Goal: Information Seeking & Learning: Learn about a topic

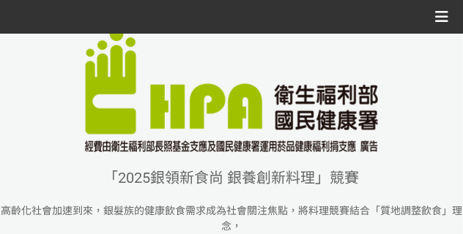
scroll to position [281, 0]
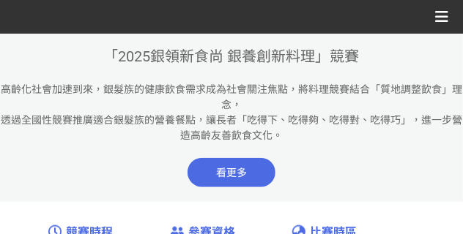
click at [229, 170] on span "看更多" at bounding box center [232, 172] width 88 height 29
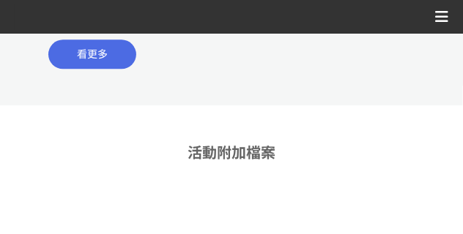
scroll to position [806, 0]
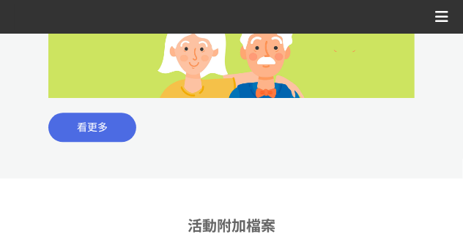
click at [89, 125] on span "看更多" at bounding box center [92, 128] width 31 height 12
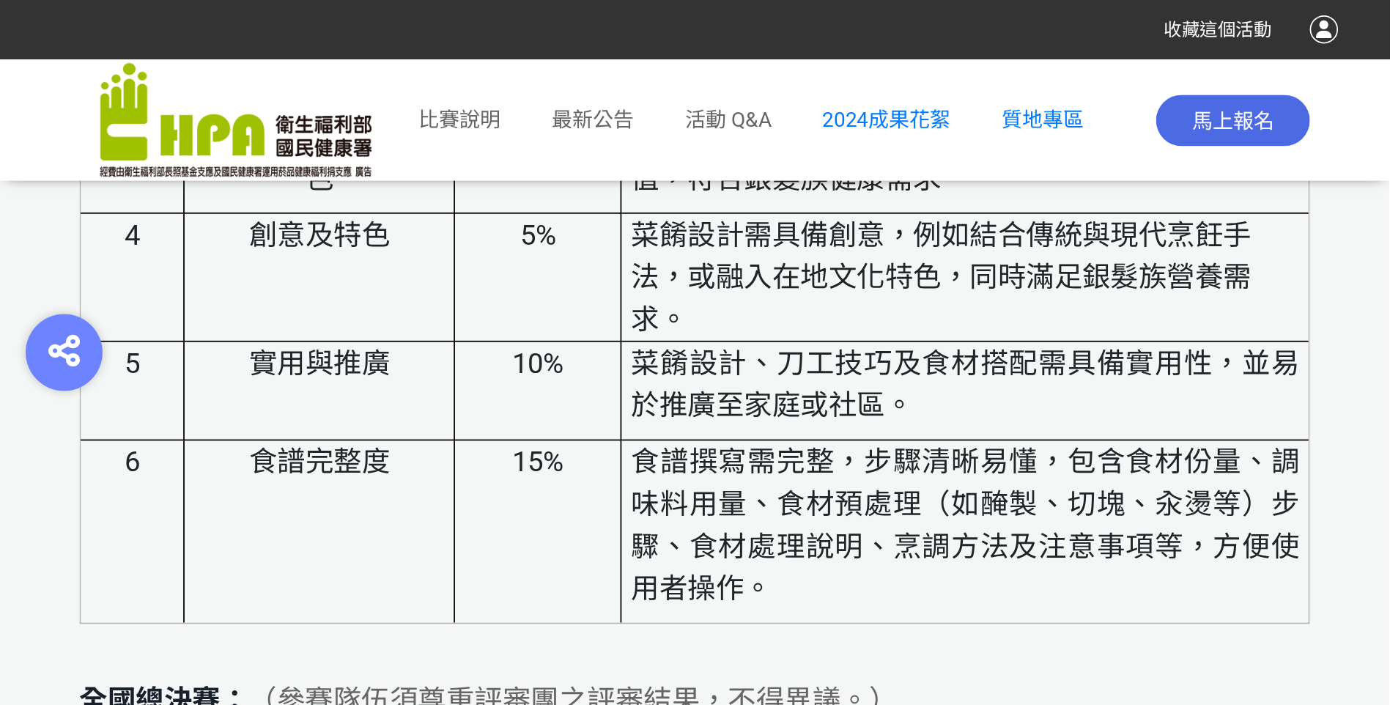
scroll to position [4934, 0]
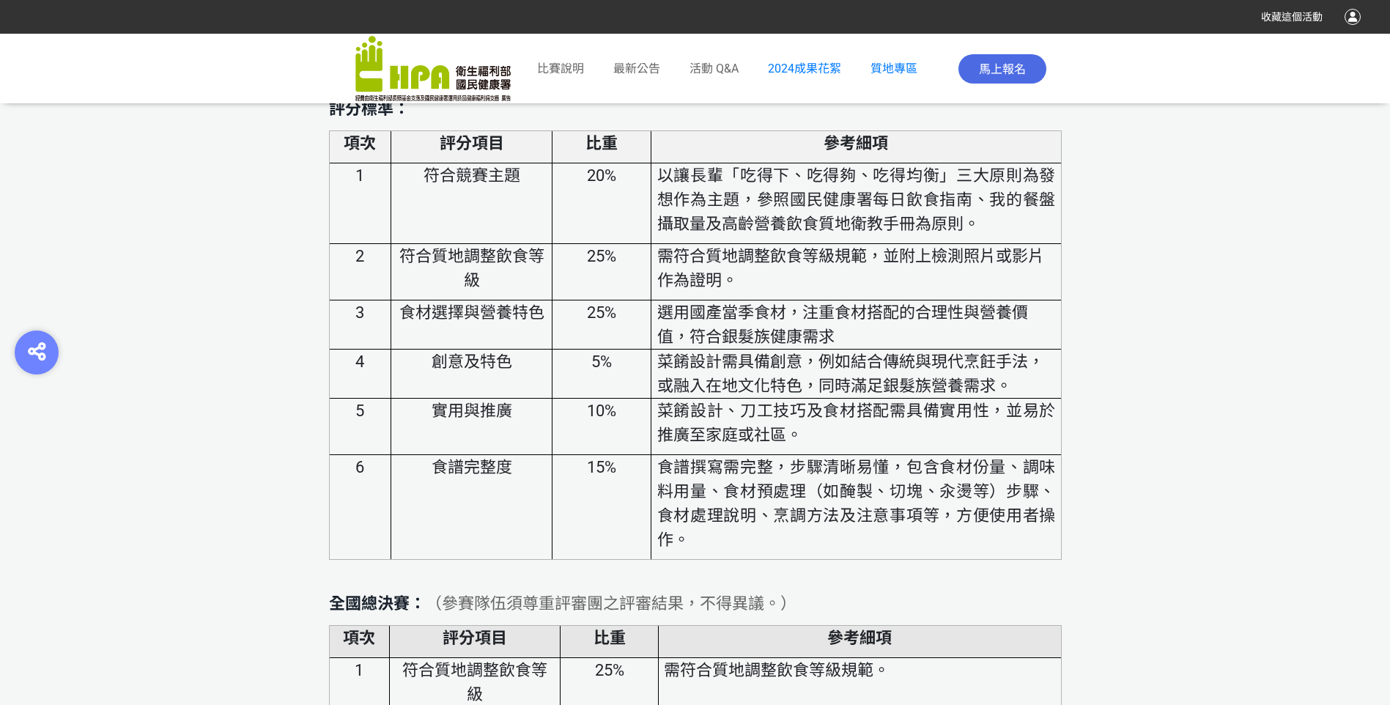
drag, startPoint x: 456, startPoint y: 0, endPoint x: 783, endPoint y: 242, distance: 407.1
click at [462, 234] on p "以讓長輩「吃得下、吃得夠、吃得均衡」三大原則為發想作為主題，參照國民健康署每日飲食指南、我的餐盤攝取量及高齡營養飲食質地衛教手冊為原則。" at bounding box center [856, 199] width 399 height 73
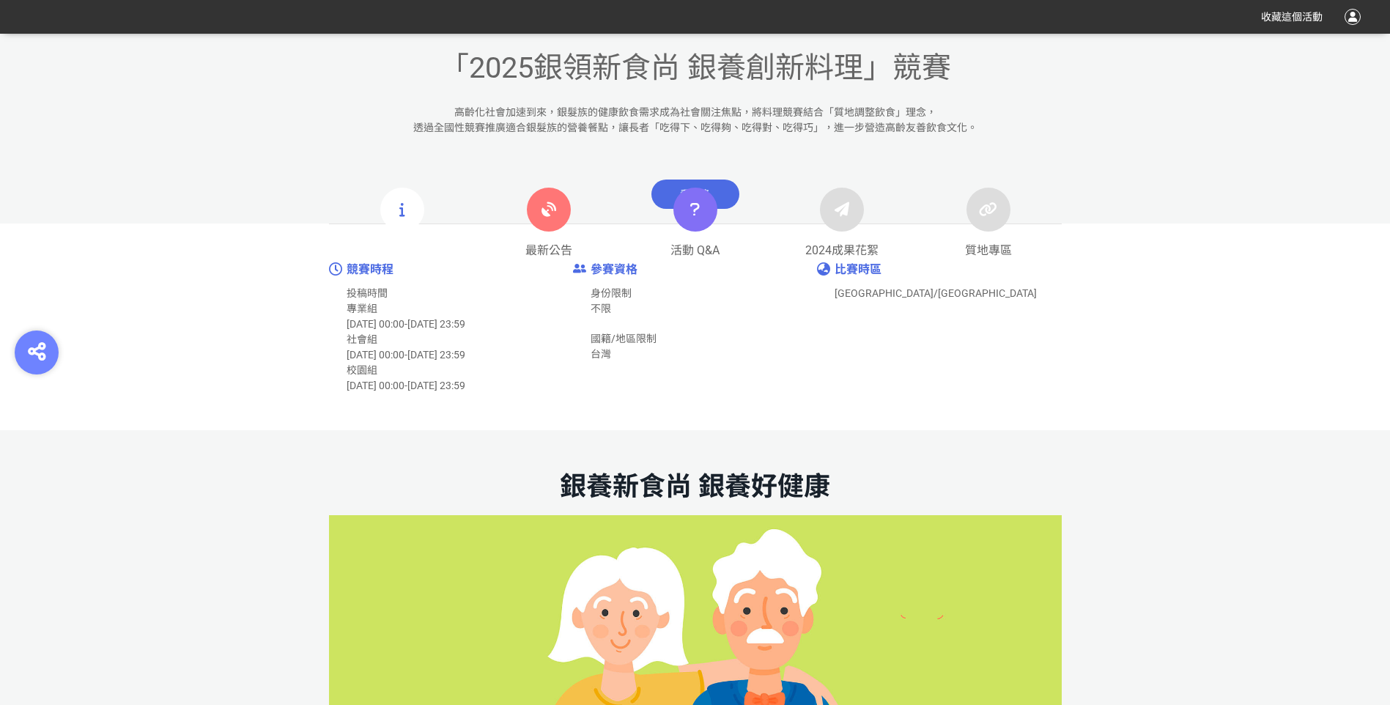
scroll to position [427, 0]
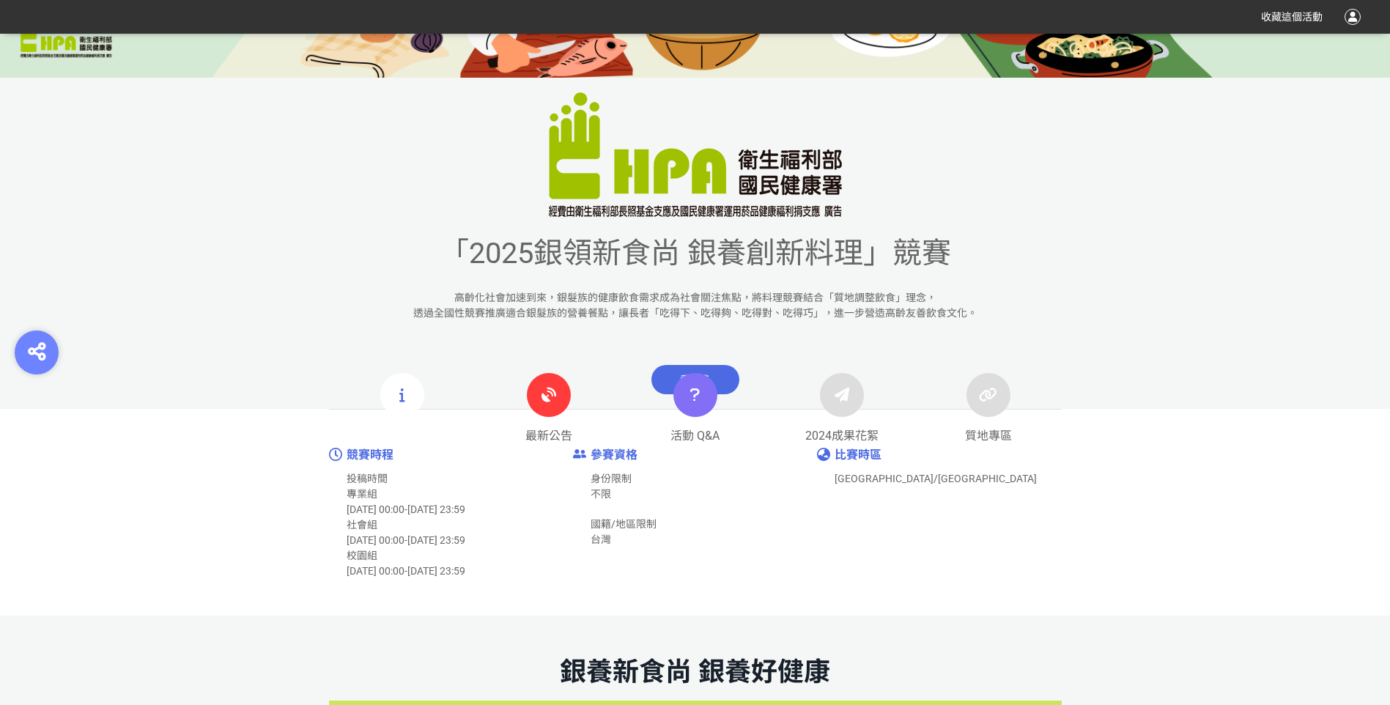
click at [462, 234] on icon at bounding box center [549, 395] width 26 height 26
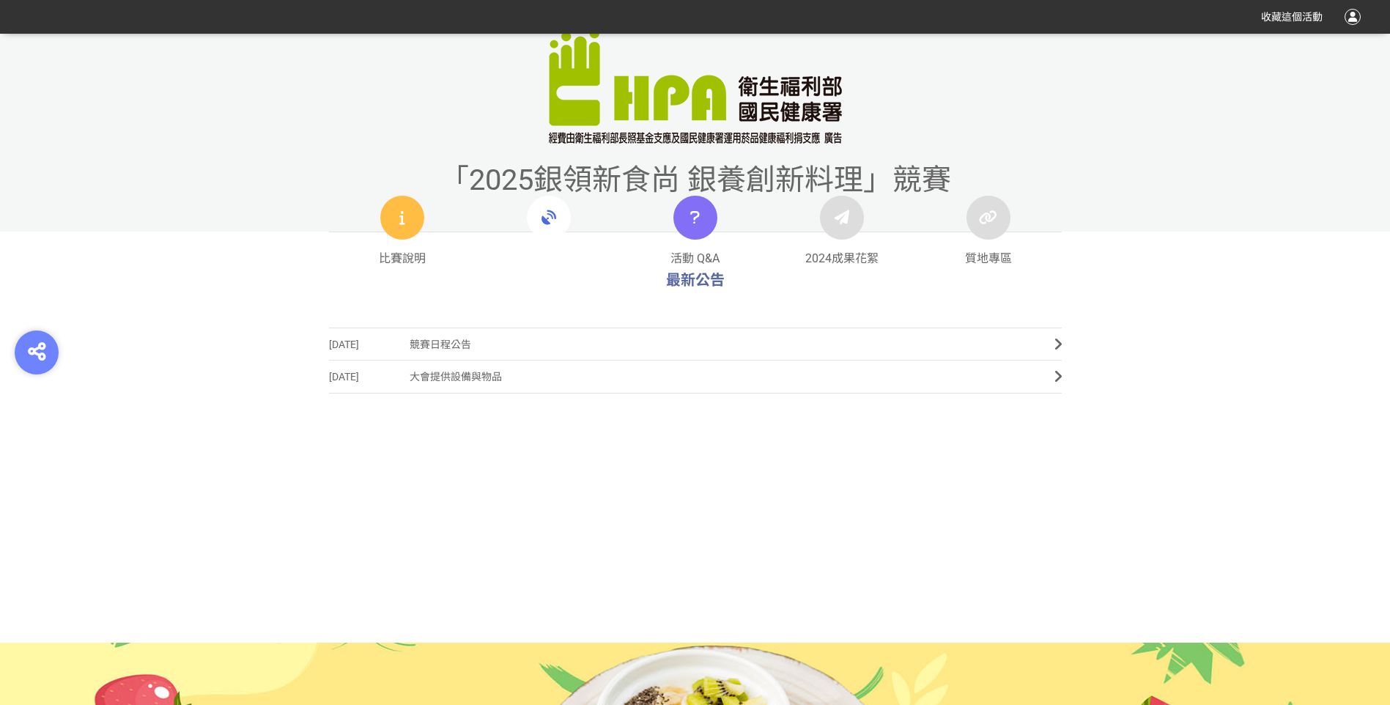
scroll to position [513, 0]
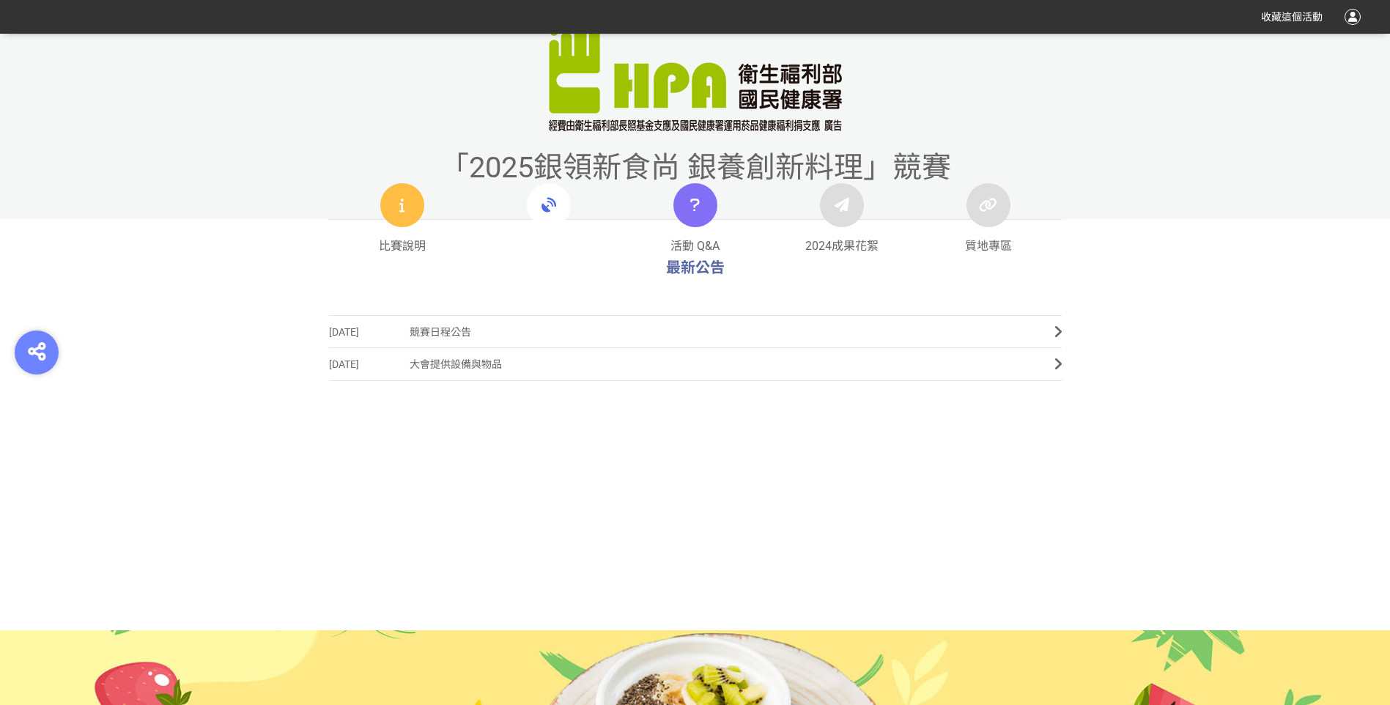
click at [462, 234] on span "競賽日程公告" at bounding box center [721, 332] width 623 height 33
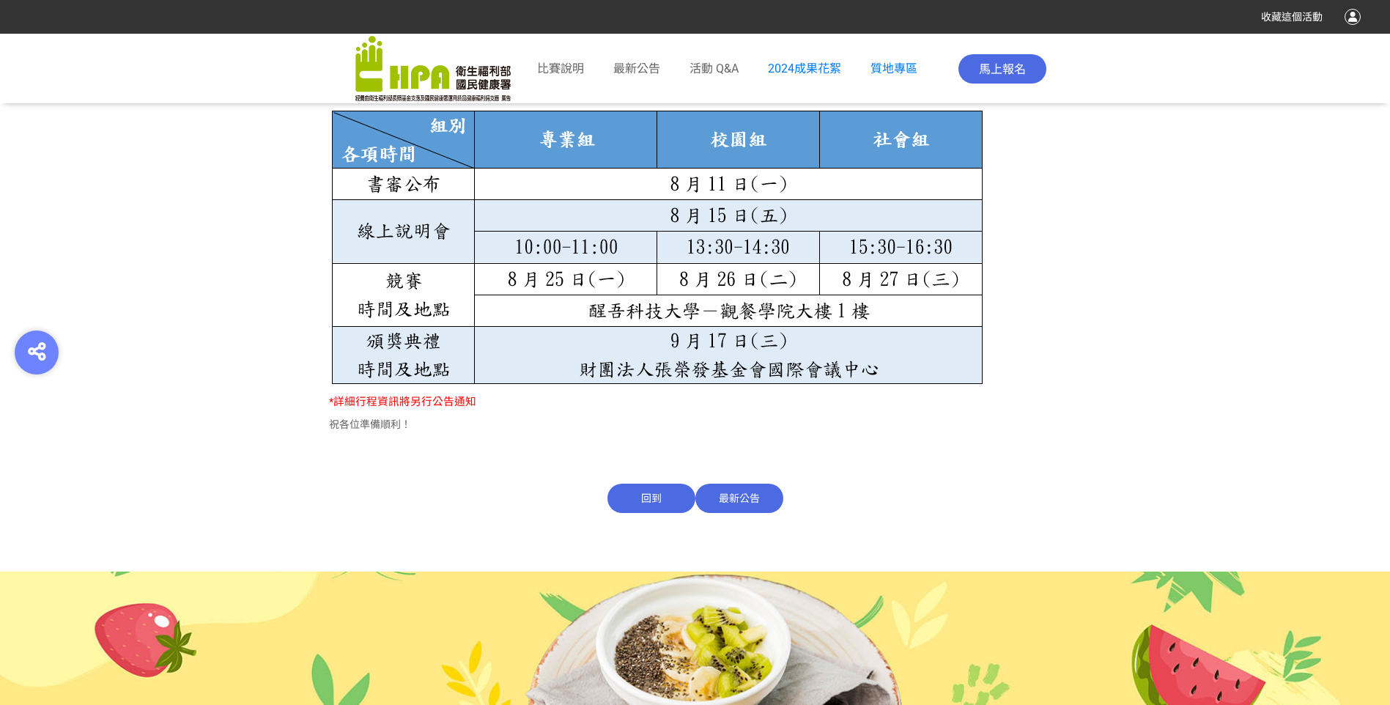
scroll to position [435, 0]
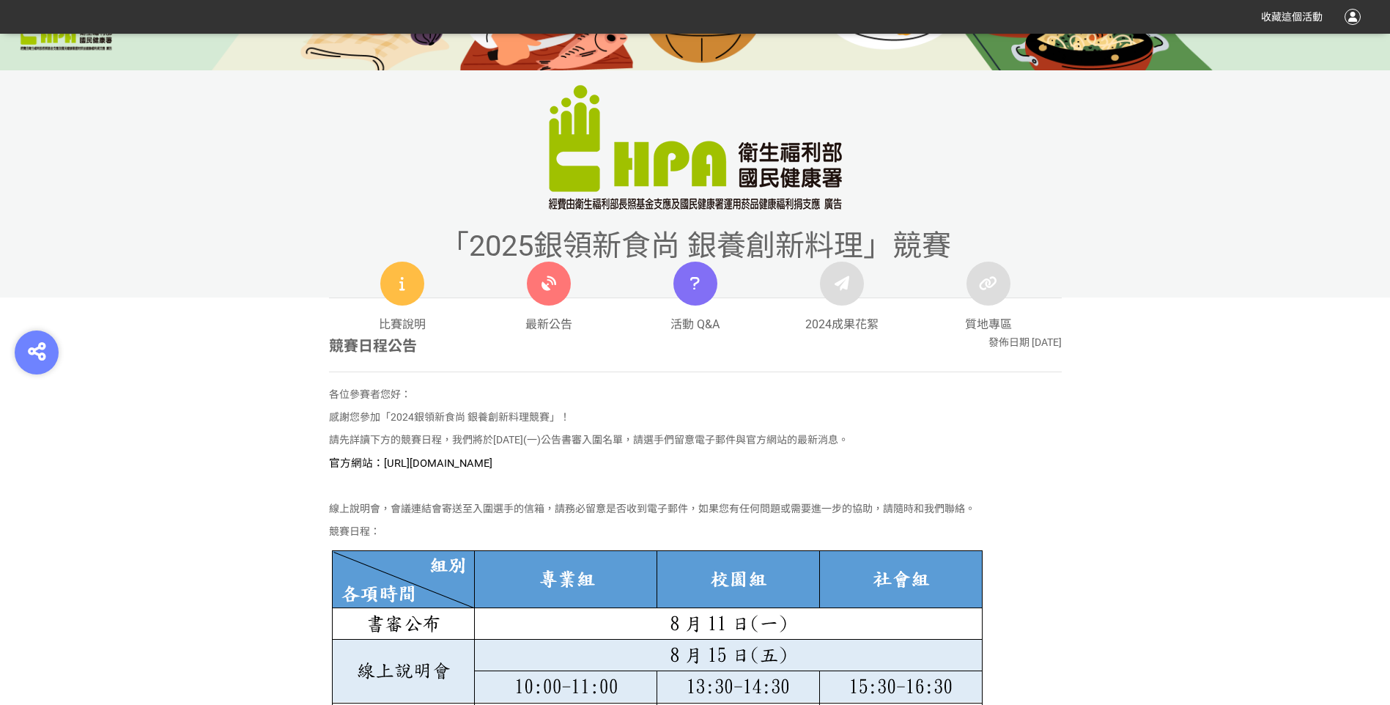
drag, startPoint x: 381, startPoint y: 460, endPoint x: 652, endPoint y: 460, distance: 271.1
click at [462, 234] on p "官方網站：[URL][DOMAIN_NAME]" at bounding box center [695, 463] width 733 height 16
copy span "[URL][DOMAIN_NAME]"
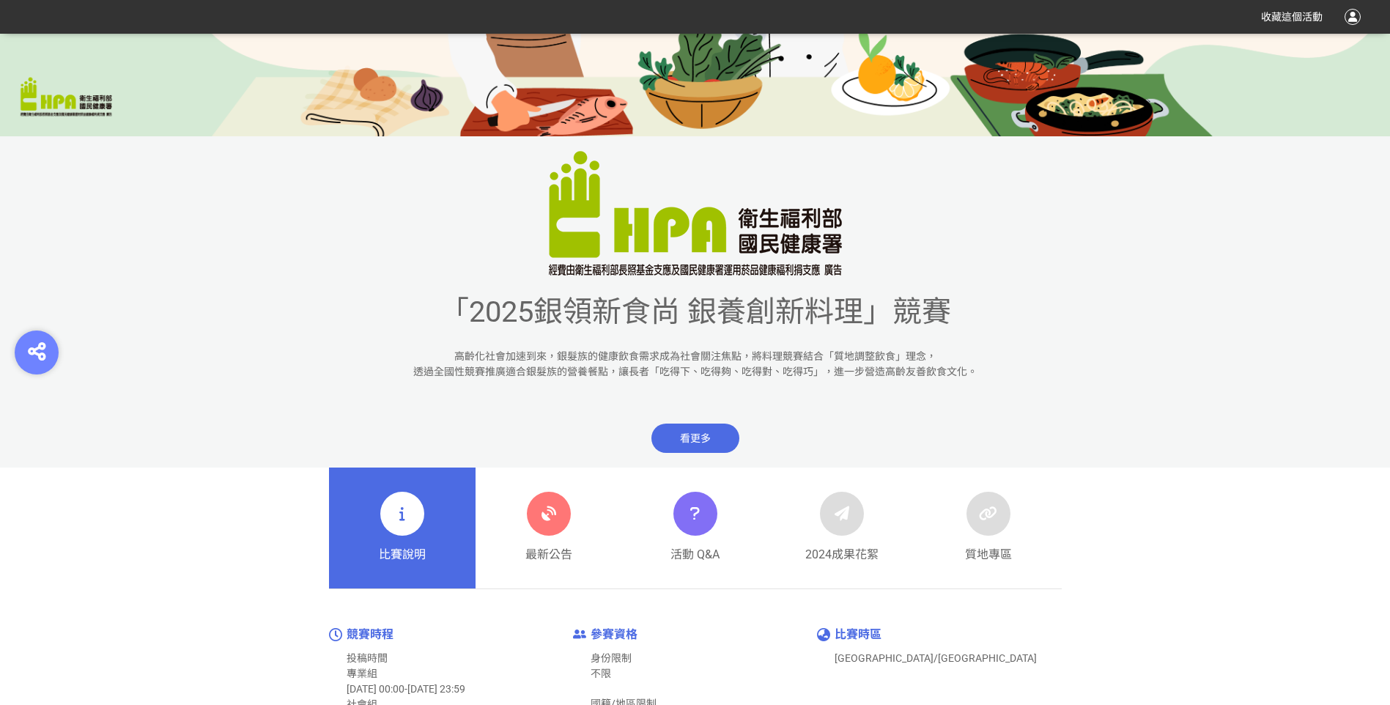
scroll to position [402, 0]
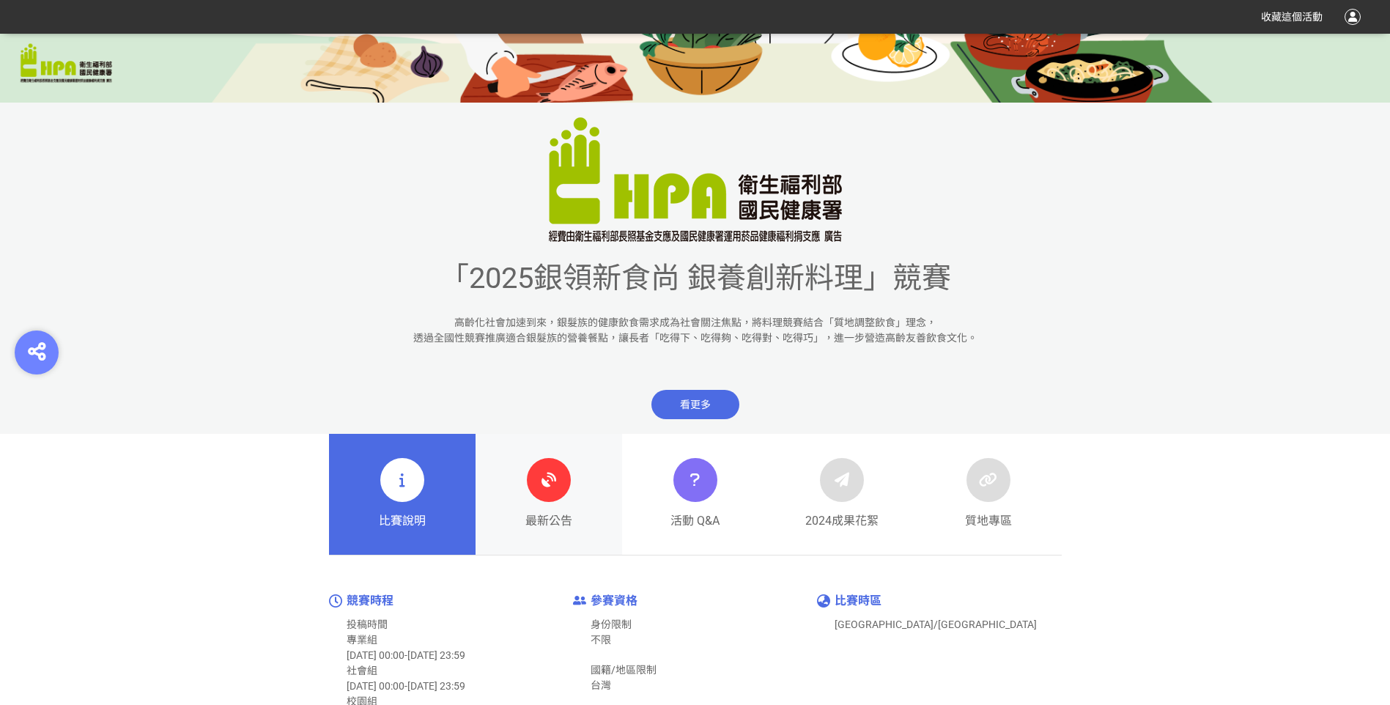
click at [544, 477] on icon at bounding box center [549, 480] width 26 height 26
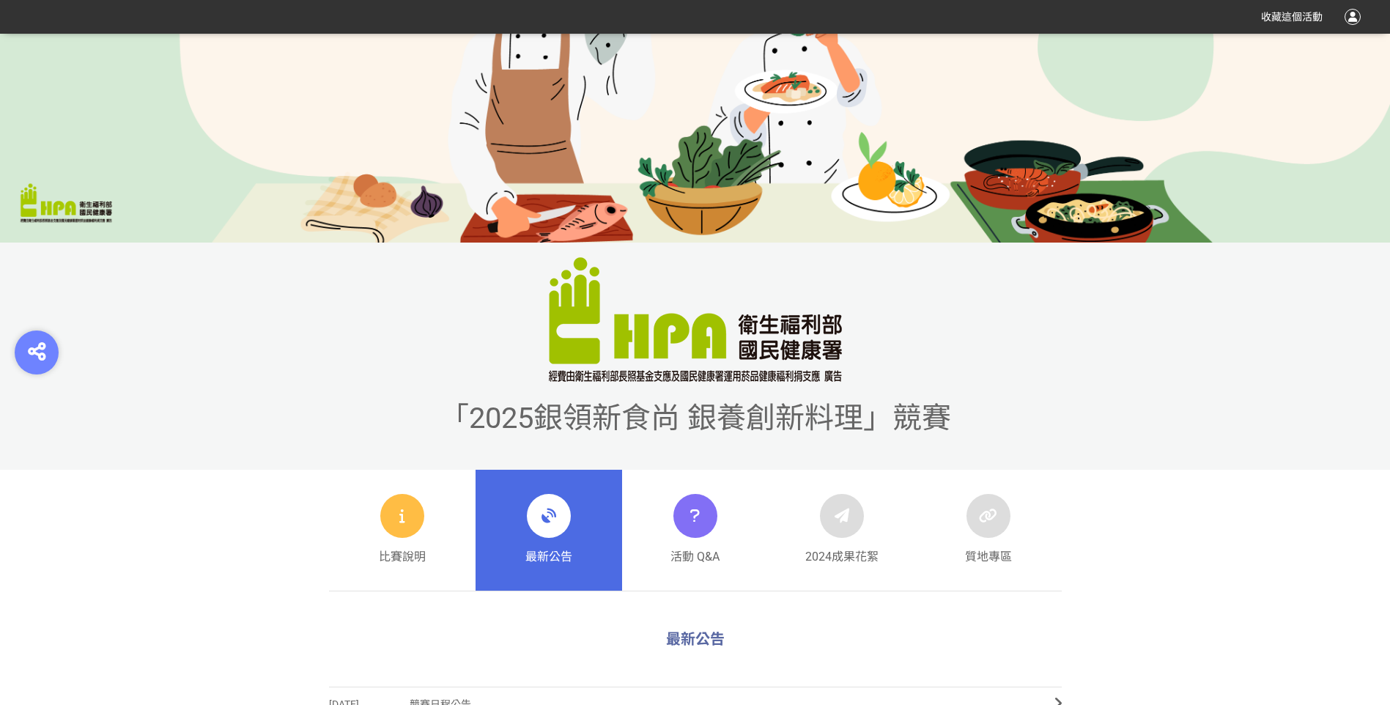
scroll to position [586, 0]
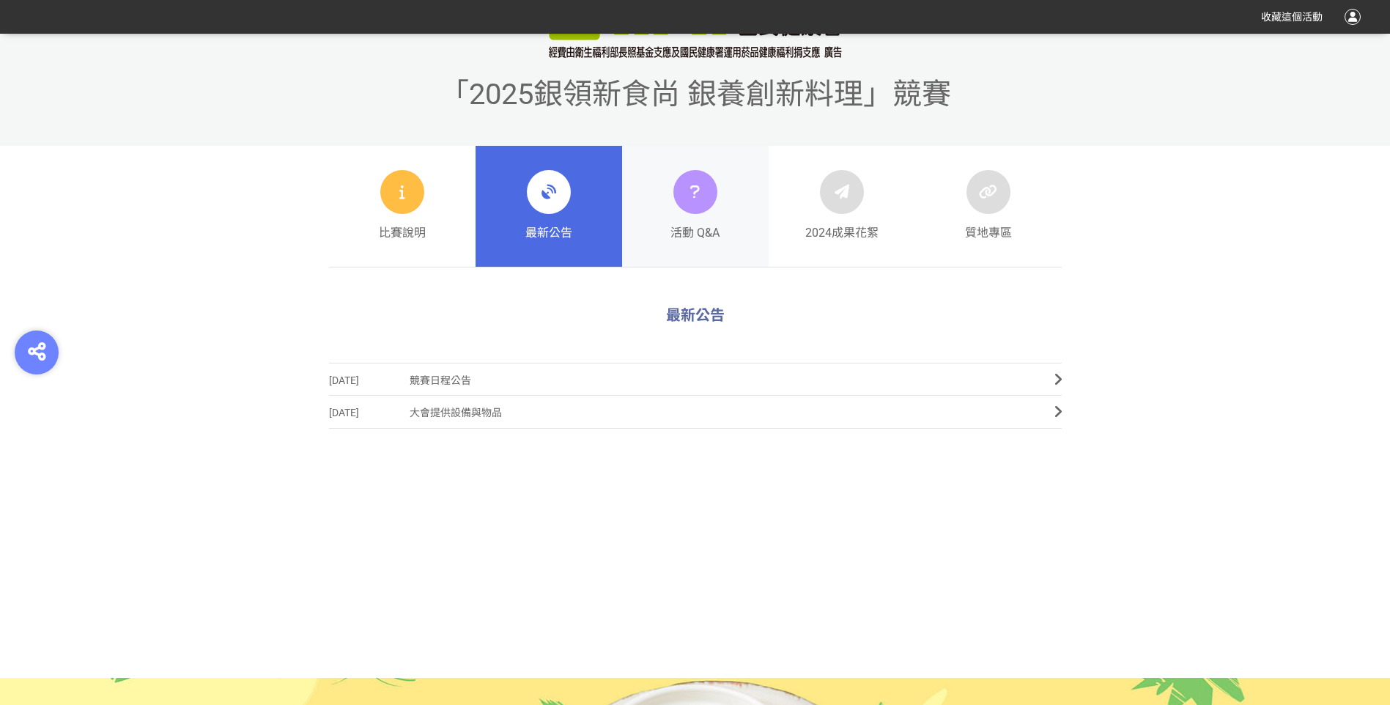
click at [734, 199] on link "活動 Q&A" at bounding box center [695, 207] width 147 height 122
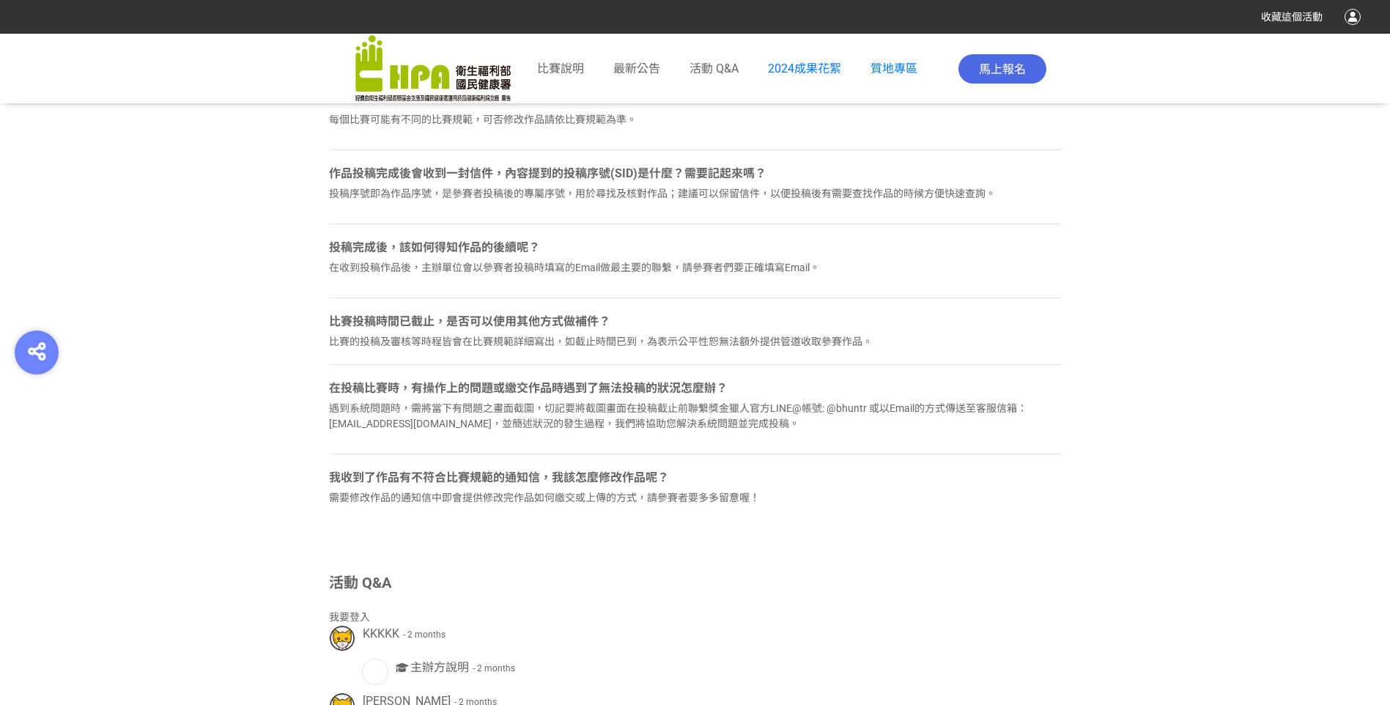
scroll to position [2622, 0]
